Goal: Find contact information: Find contact information

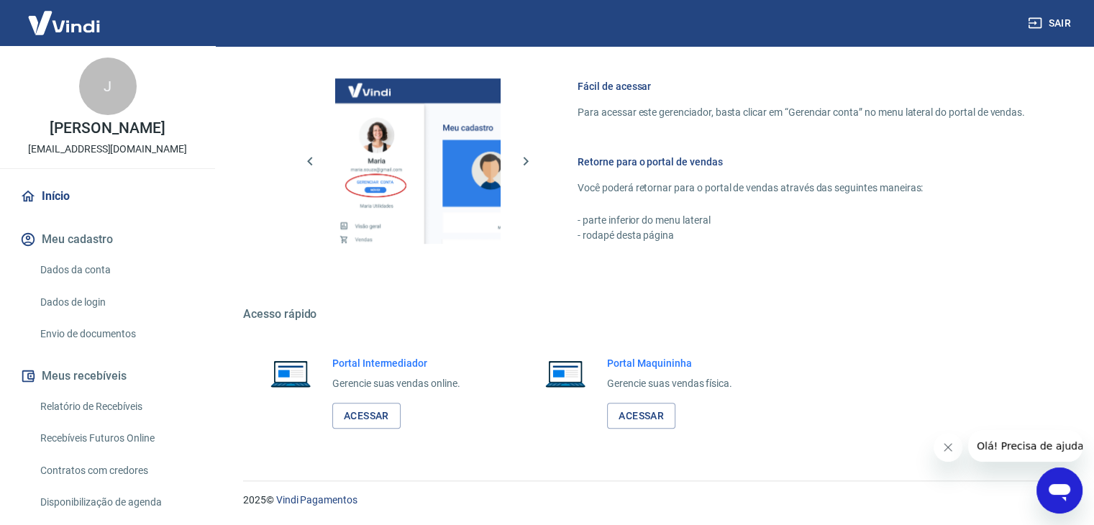
click at [68, 268] on link "Dados da conta" at bounding box center [116, 269] width 163 height 29
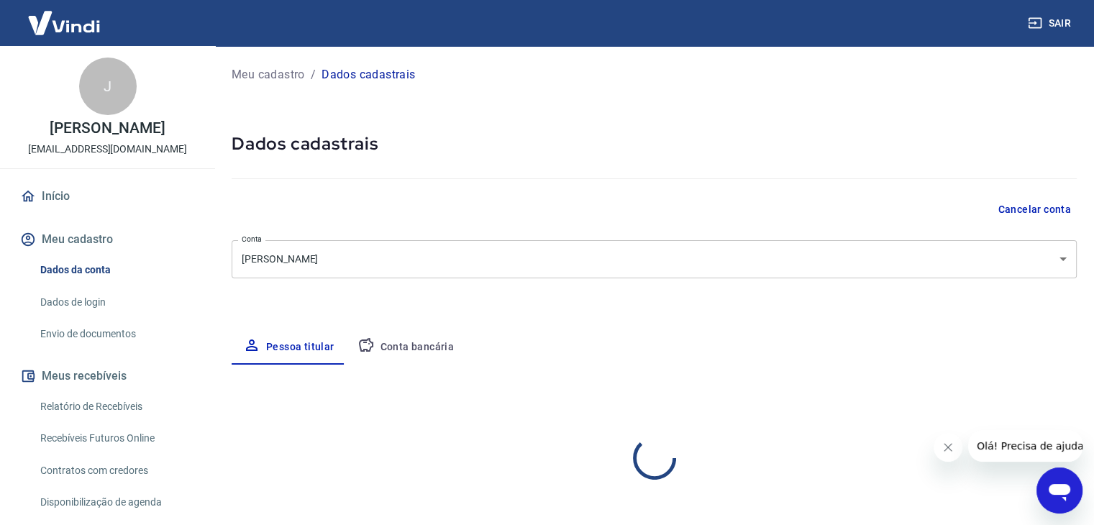
select select "SP"
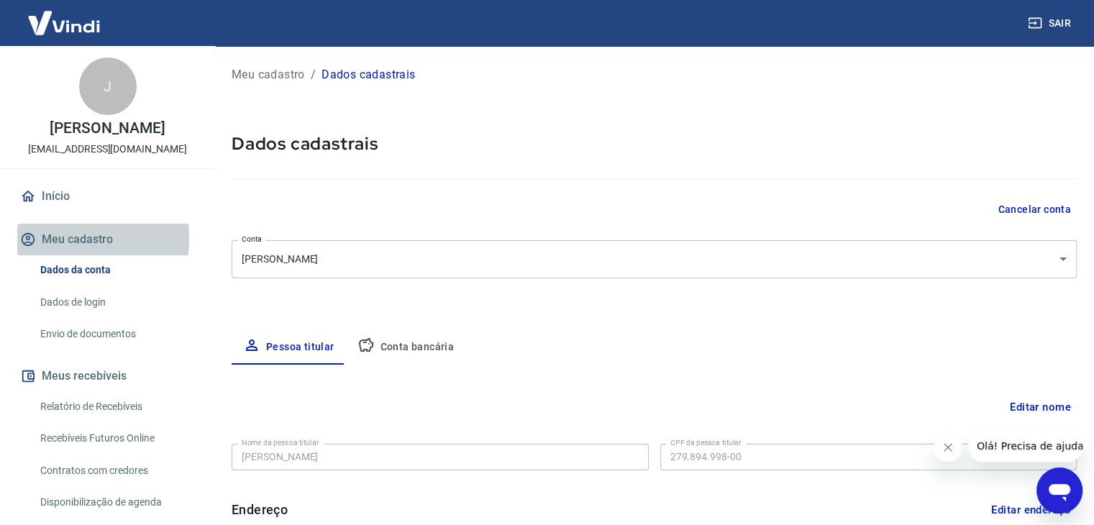
click at [56, 238] on button "Meu cadastro" at bounding box center [107, 240] width 180 height 32
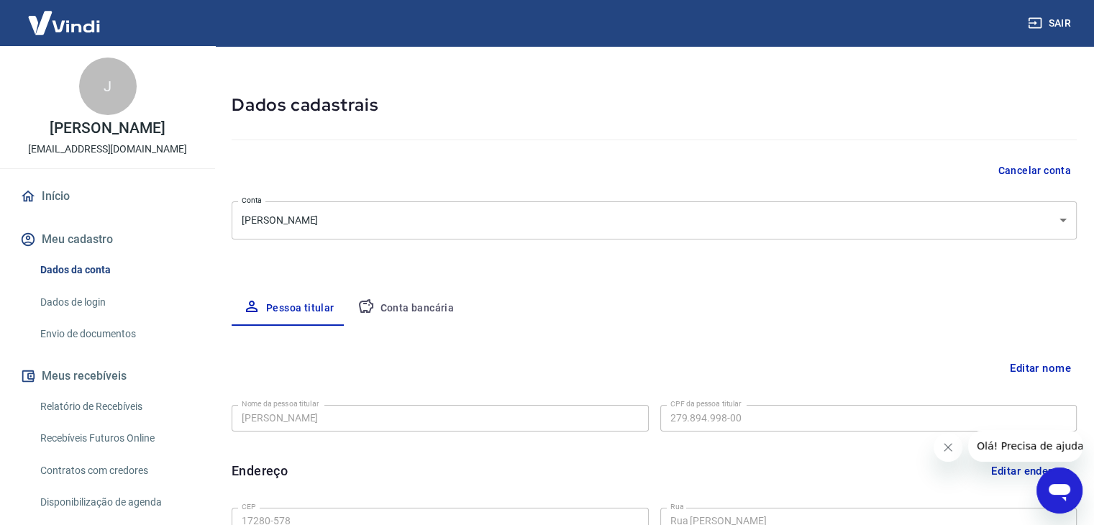
scroll to position [216, 0]
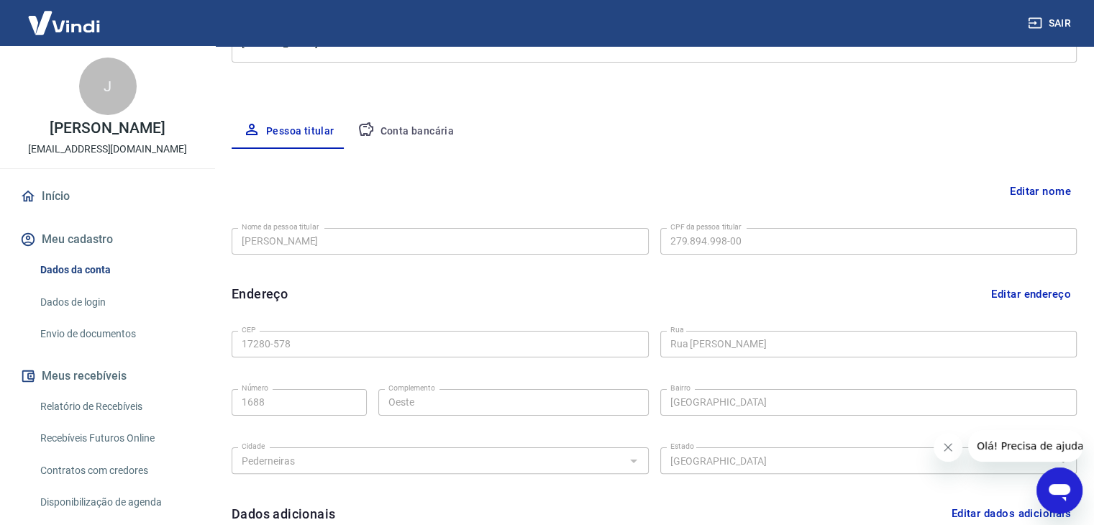
click at [91, 235] on button "Meu cadastro" at bounding box center [107, 240] width 180 height 32
click at [51, 196] on link "Início" at bounding box center [107, 196] width 180 height 32
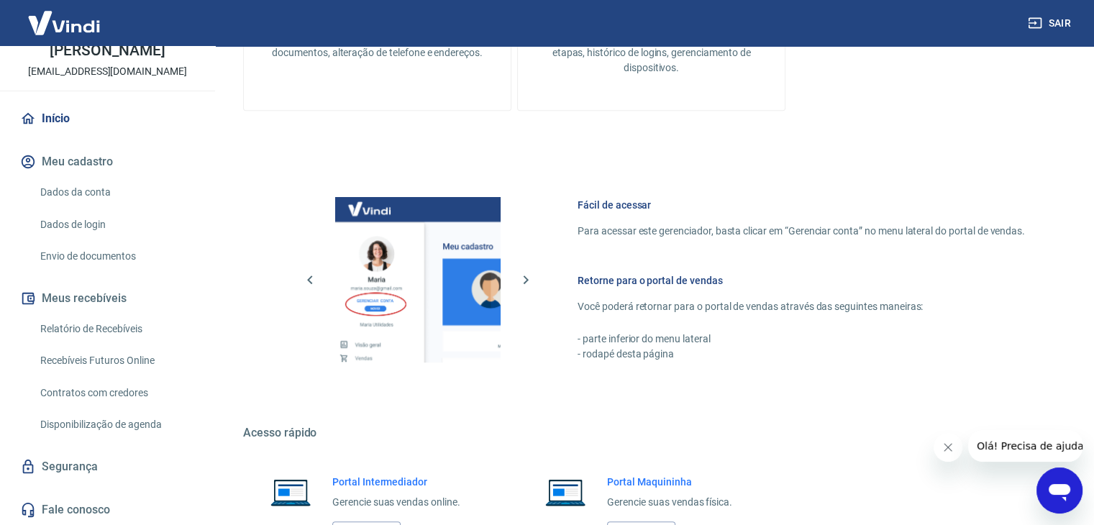
scroll to position [895, 0]
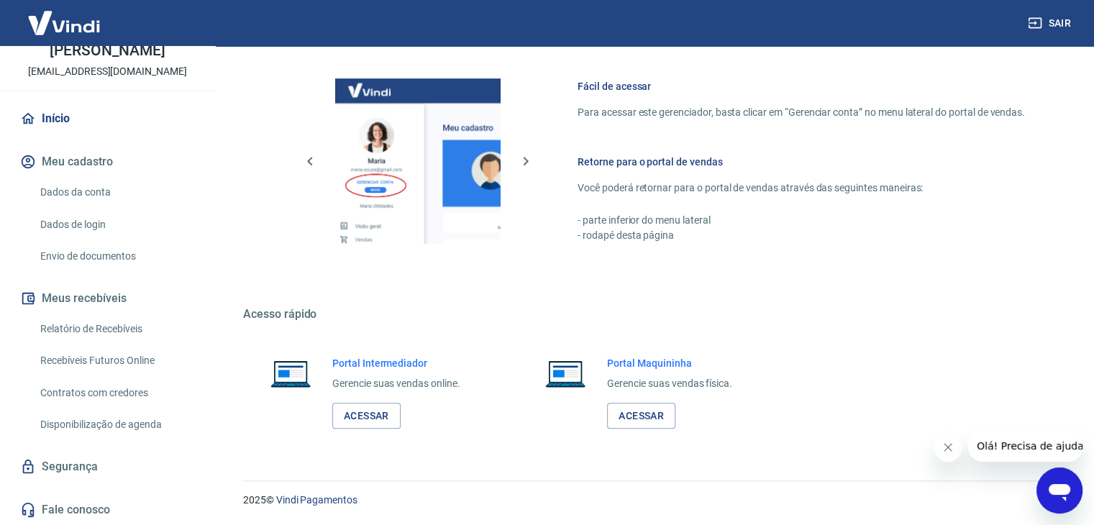
click at [67, 505] on link "Fale conosco" at bounding box center [107, 510] width 180 height 32
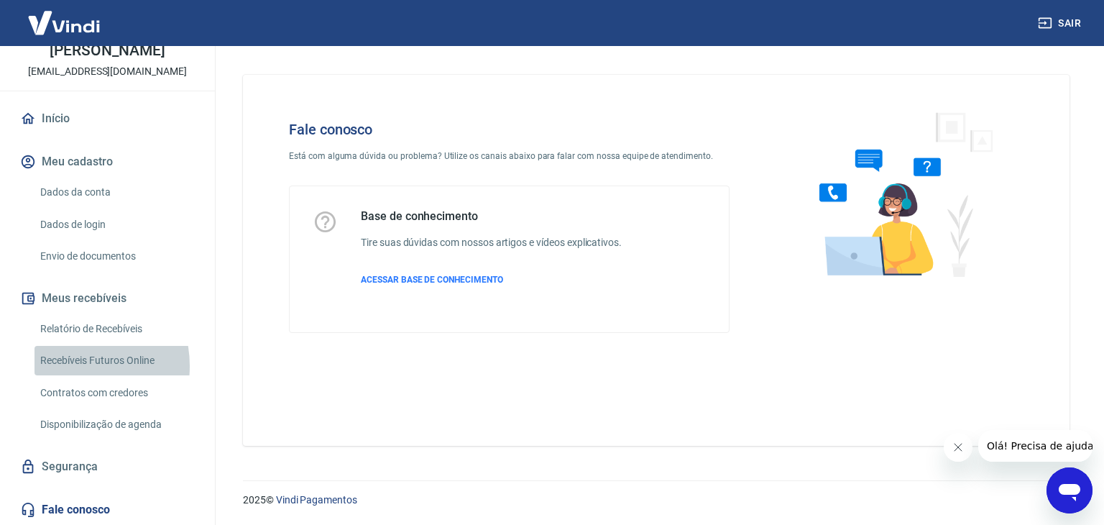
click at [69, 365] on link "Recebíveis Futuros Online" at bounding box center [116, 360] width 163 height 29
